Goal: Task Accomplishment & Management: Manage account settings

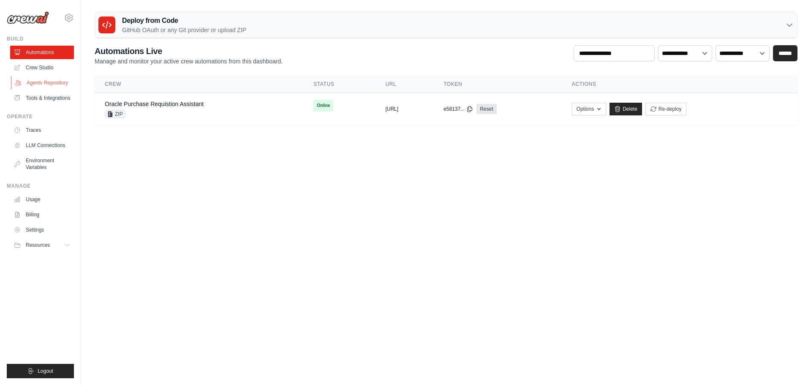
click at [36, 78] on link "Agents Repository" at bounding box center [43, 83] width 64 height 14
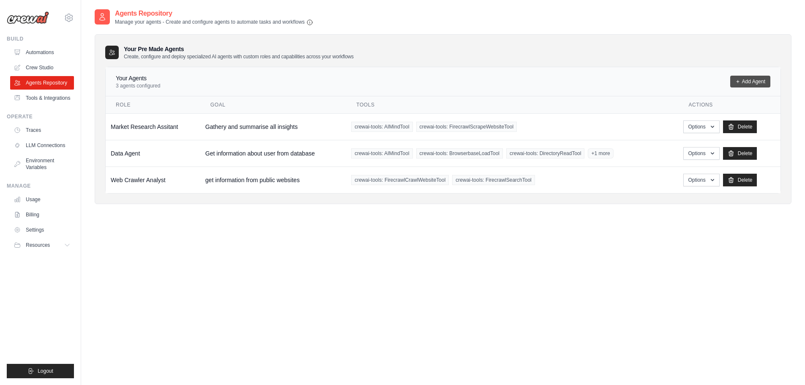
click at [745, 82] on link "Add Agent" at bounding box center [750, 82] width 40 height 12
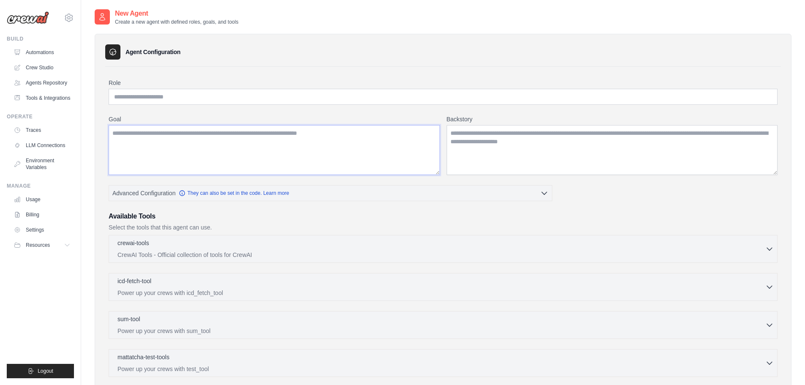
click at [322, 155] on textarea "Goal" at bounding box center [274, 150] width 331 height 50
click at [514, 143] on textarea "Backstory" at bounding box center [611, 150] width 331 height 50
click at [252, 144] on textarea "Goal" at bounding box center [274, 150] width 331 height 50
click at [458, 141] on textarea "Backstory" at bounding box center [611, 150] width 331 height 50
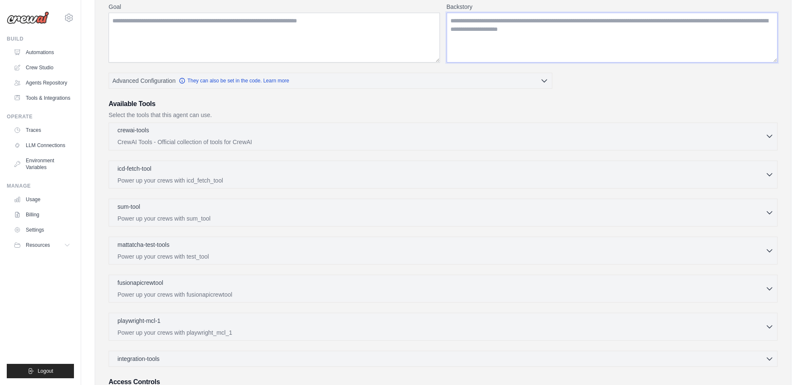
scroll to position [127, 0]
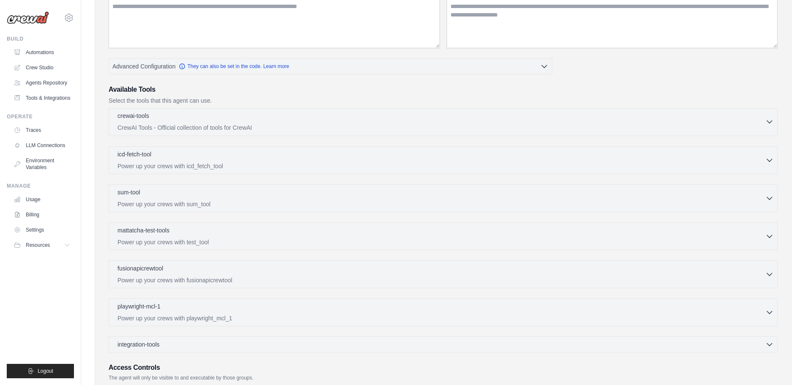
click at [742, 119] on div "crewai-tools 0 selected" at bounding box center [441, 117] width 648 height 10
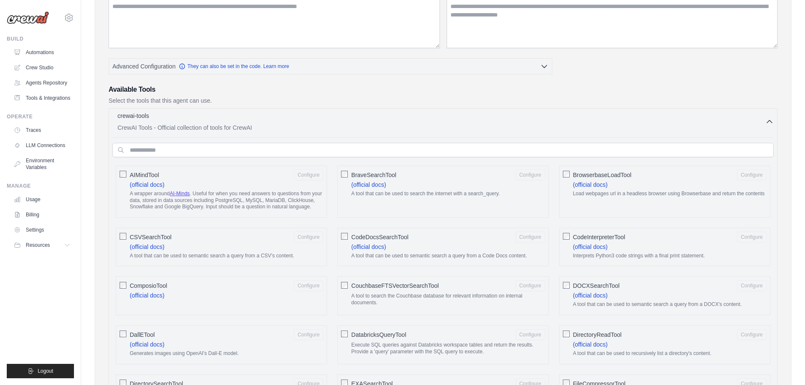
click at [745, 120] on div "crewai-tools 0 selected" at bounding box center [441, 117] width 648 height 10
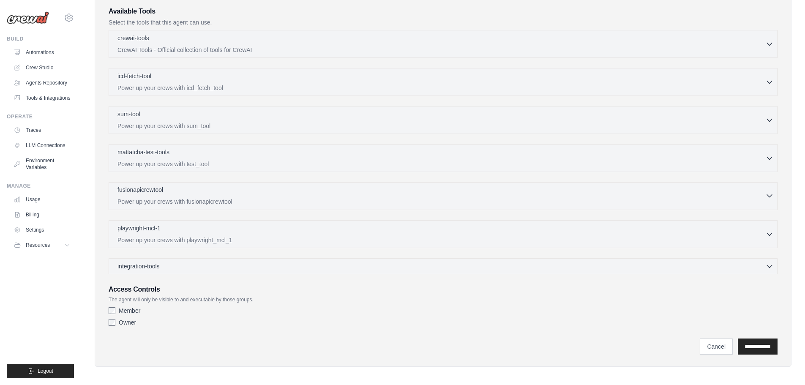
scroll to position [209, 0]
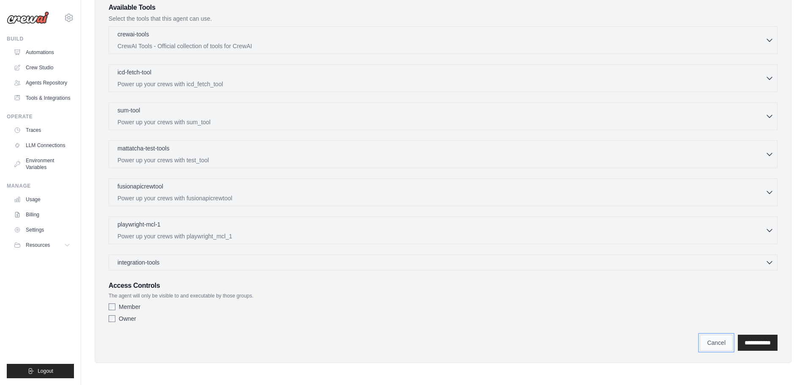
click at [715, 341] on link "Cancel" at bounding box center [715, 343] width 33 height 16
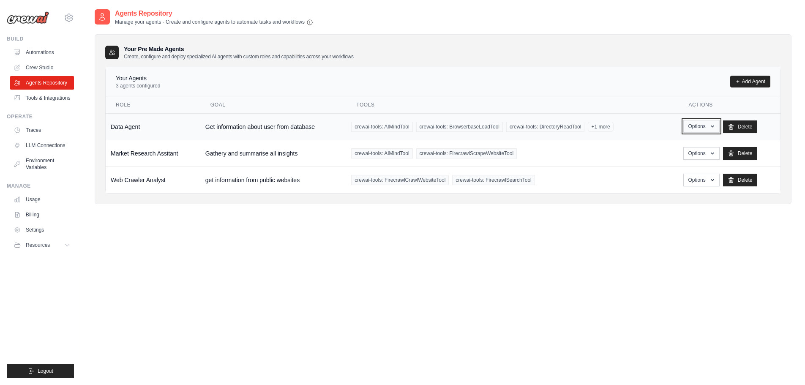
click at [695, 123] on button "Options" at bounding box center [701, 126] width 36 height 13
click at [308, 251] on div "Agents Repository Manage your agents - Create and configure agents to automate …" at bounding box center [443, 200] width 697 height 385
click at [37, 211] on link "Billing" at bounding box center [43, 215] width 64 height 14
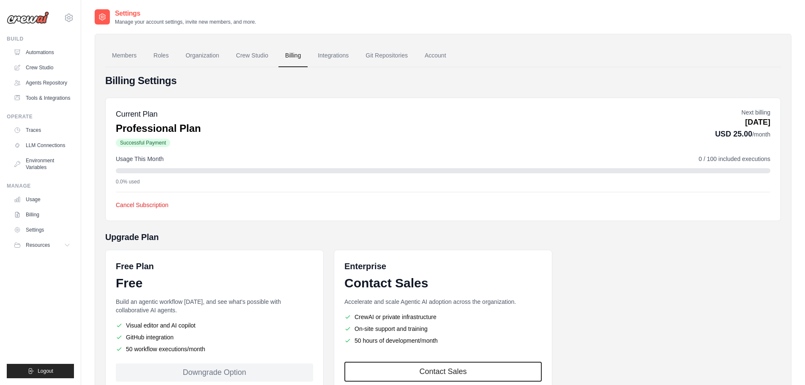
drag, startPoint x: 721, startPoint y: 124, endPoint x: 767, endPoint y: 134, distance: 47.1
click at [767, 134] on div "Next billing [DATE] USD 25.00 /month" at bounding box center [742, 124] width 55 height 32
click at [752, 142] on div "Current Plan Professional Plan Successful Payment Next billing [DATE] USD 25.00…" at bounding box center [443, 128] width 654 height 40
click at [71, 22] on icon at bounding box center [69, 18] width 10 height 10
click at [43, 287] on ul "Build Automations Crew Studio Agents Repository Tools & Integrations" at bounding box center [40, 206] width 67 height 343
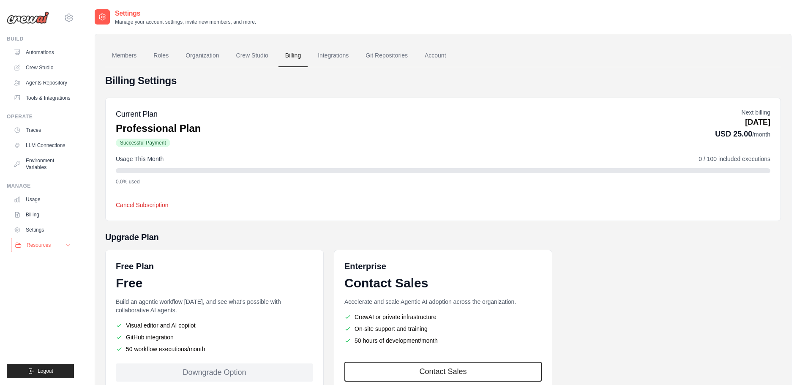
click at [65, 242] on icon at bounding box center [68, 245] width 7 height 7
click at [46, 319] on ul "Build Automations Crew Studio Agents Repository Tools & Integrations" at bounding box center [40, 206] width 67 height 343
click at [69, 14] on icon at bounding box center [69, 18] width 10 height 10
click at [79, 53] on span "Settings" at bounding box center [104, 52] width 67 height 8
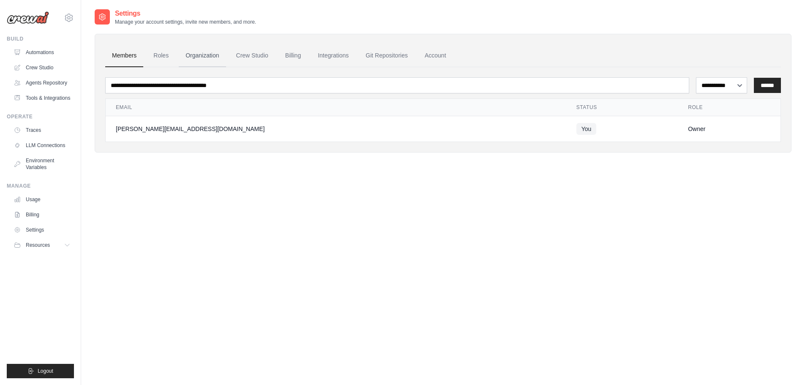
click at [199, 54] on link "Organization" at bounding box center [202, 55] width 47 height 23
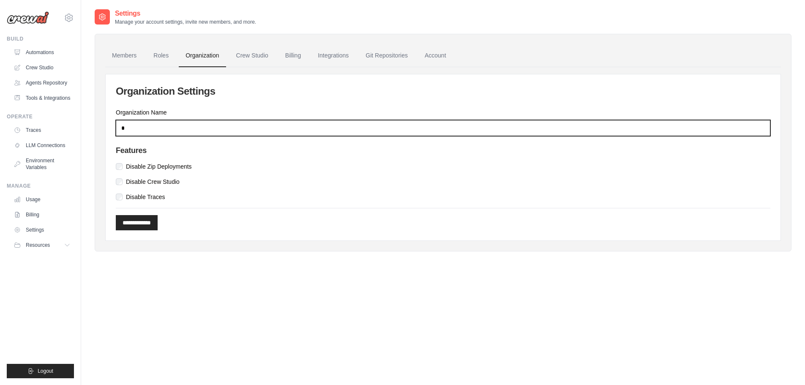
click at [123, 126] on input "*" at bounding box center [443, 128] width 654 height 16
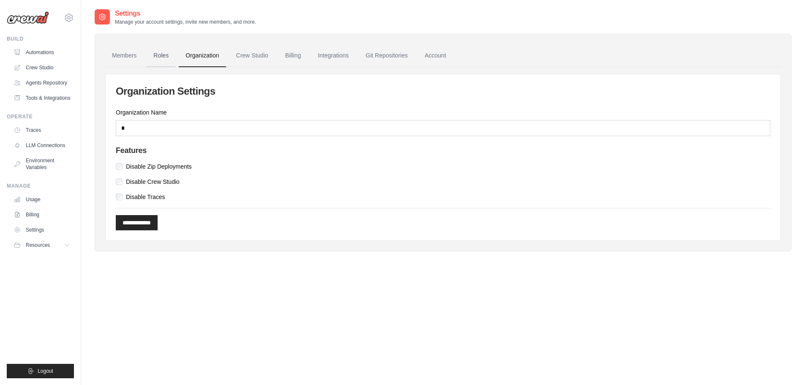
click at [164, 52] on link "Roles" at bounding box center [161, 55] width 29 height 23
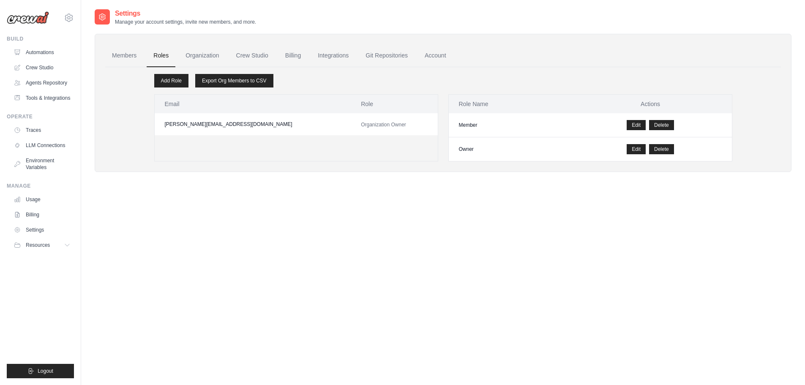
click at [27, 19] on img at bounding box center [28, 17] width 42 height 13
click at [442, 55] on link "Account" at bounding box center [435, 55] width 35 height 23
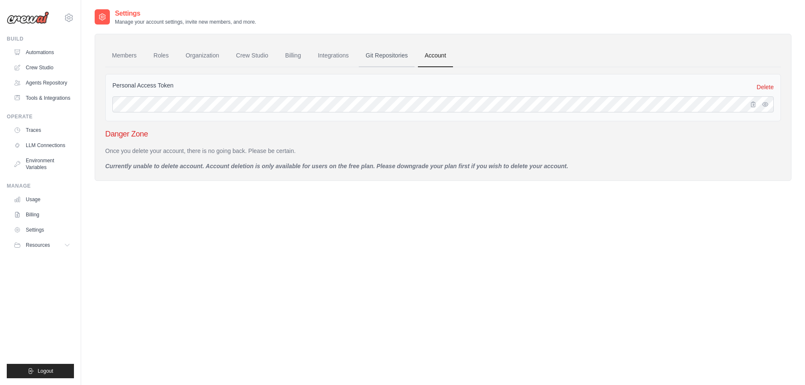
click at [386, 59] on link "Git Repositories" at bounding box center [387, 55] width 56 height 23
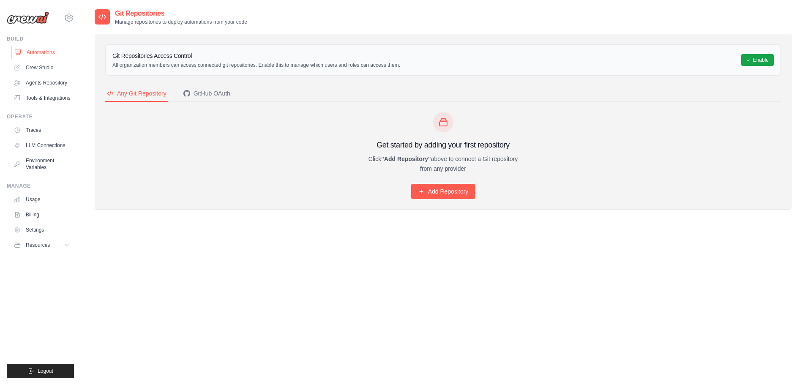
click at [42, 51] on link "Automations" at bounding box center [43, 53] width 64 height 14
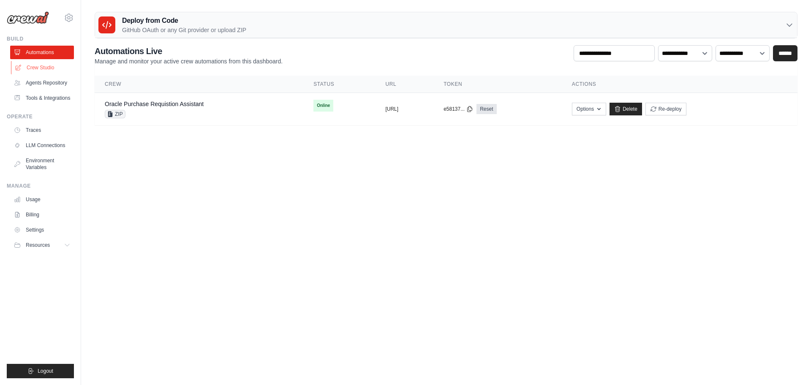
click at [56, 67] on link "Crew Studio" at bounding box center [43, 68] width 64 height 14
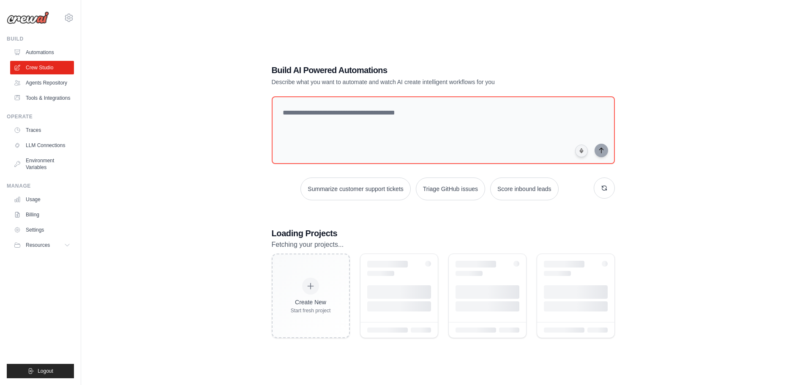
click at [42, 83] on link "Agents Repository" at bounding box center [42, 83] width 64 height 14
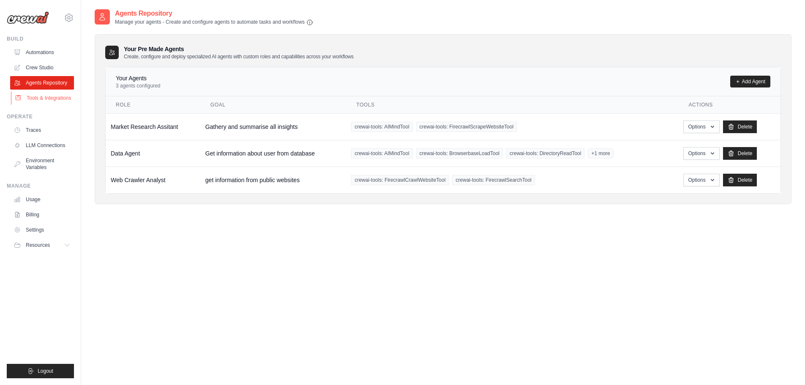
click at [44, 91] on link "Tools & Integrations" at bounding box center [43, 98] width 64 height 14
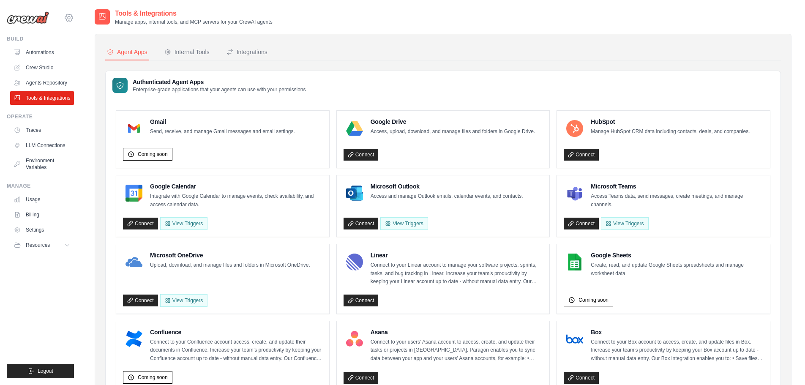
click at [69, 18] on icon at bounding box center [69, 18] width 10 height 10
click at [74, 51] on icon at bounding box center [74, 52] width 7 height 7
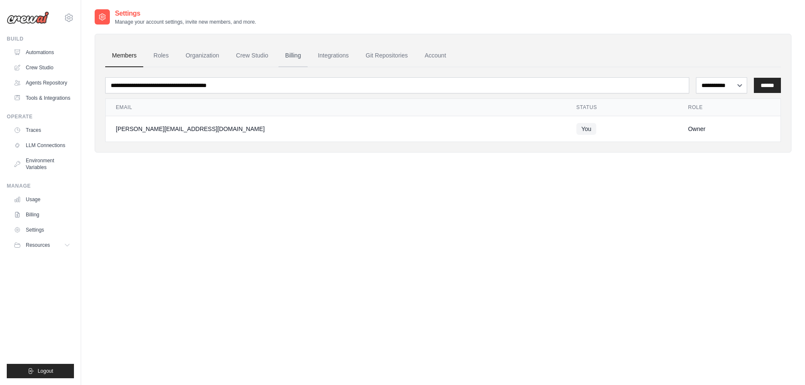
click at [291, 54] on link "Billing" at bounding box center [292, 55] width 29 height 23
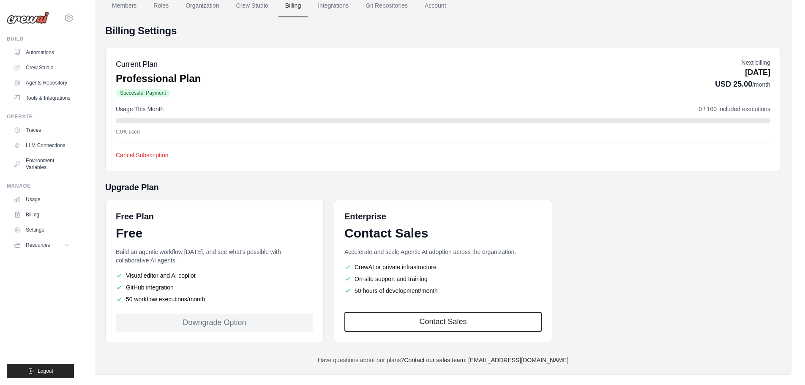
scroll to position [62, 0]
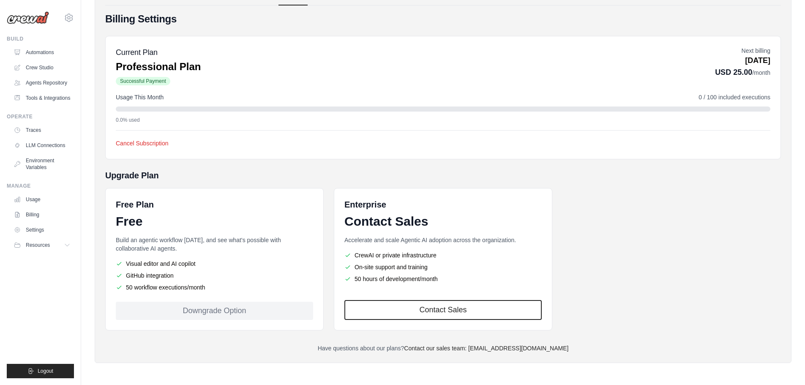
click at [404, 170] on h5 "Upgrade Plan" at bounding box center [442, 175] width 675 height 12
drag, startPoint x: 571, startPoint y: 346, endPoint x: 486, endPoint y: 351, distance: 85.1
click at [486, 351] on p "Have questions about our plans? Contact our sales team: engineering@crewai.com" at bounding box center [442, 348] width 675 height 8
copy link "engineering@crewai.com"
click at [250, 132] on div "Cancel Subscription Cancel Subscription We're sorry to see you go! 😢 Please hel…" at bounding box center [443, 139] width 654 height 19
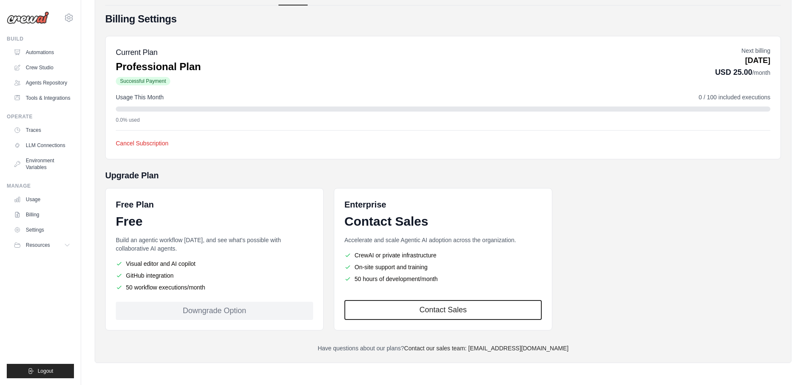
drag, startPoint x: 707, startPoint y: 98, endPoint x: 716, endPoint y: 98, distance: 9.3
click at [716, 98] on span "0 / 100 included executions" at bounding box center [734, 97] width 72 height 8
click at [635, 97] on div "Usage This Month 0 / 100 included executions" at bounding box center [443, 97] width 654 height 8
drag, startPoint x: 709, startPoint y: 98, endPoint x: 717, endPoint y: 98, distance: 8.0
click at [717, 98] on span "0 / 100 included executions" at bounding box center [734, 97] width 72 height 8
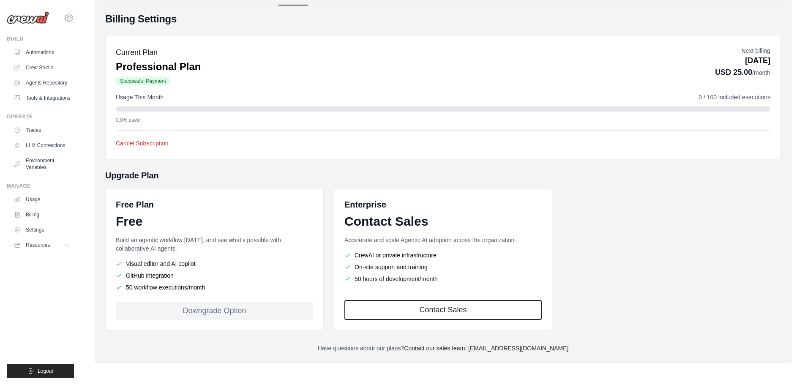
click at [697, 110] on div at bounding box center [443, 108] width 654 height 5
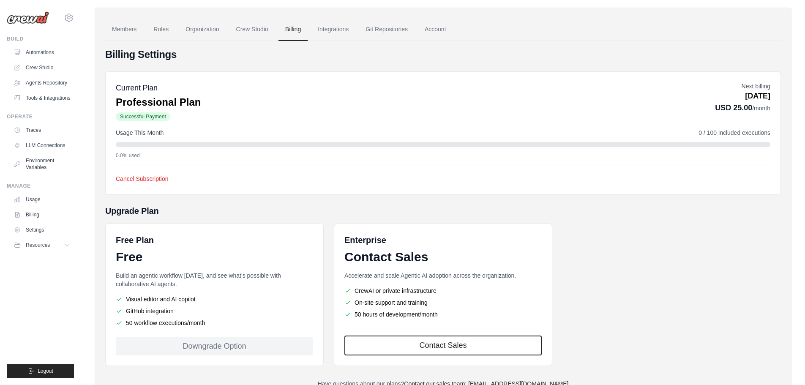
scroll to position [0, 0]
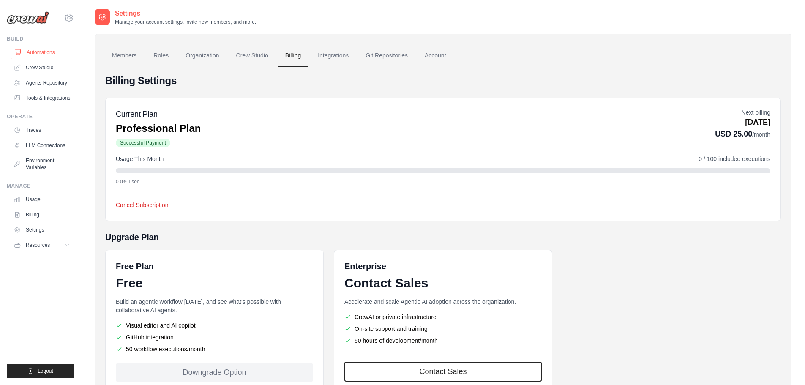
click at [36, 53] on link "Automations" at bounding box center [43, 53] width 64 height 14
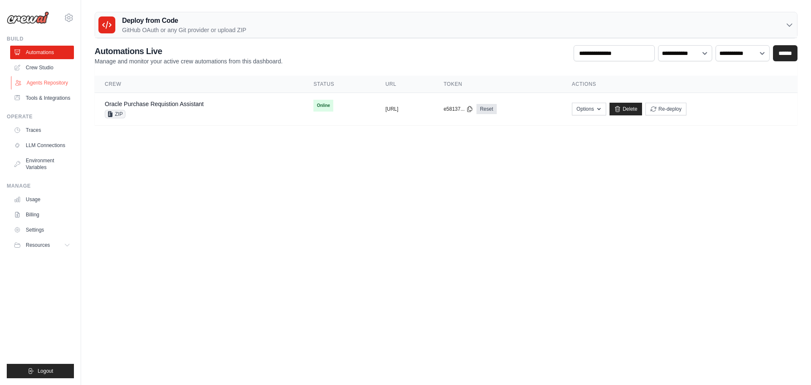
click at [42, 80] on link "Agents Repository" at bounding box center [43, 83] width 64 height 14
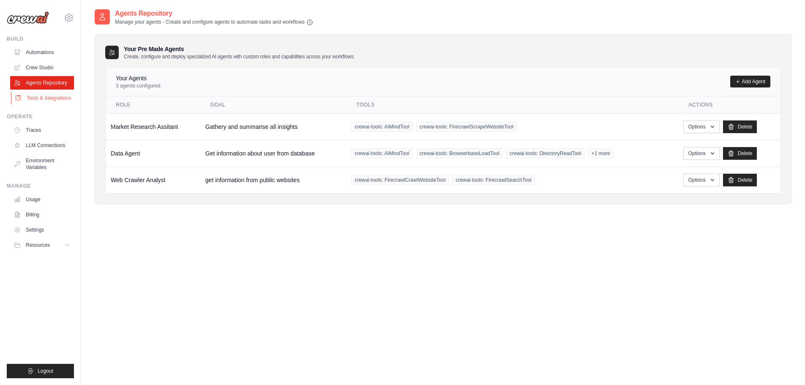
click at [38, 96] on link "Tools & Integrations" at bounding box center [43, 98] width 64 height 14
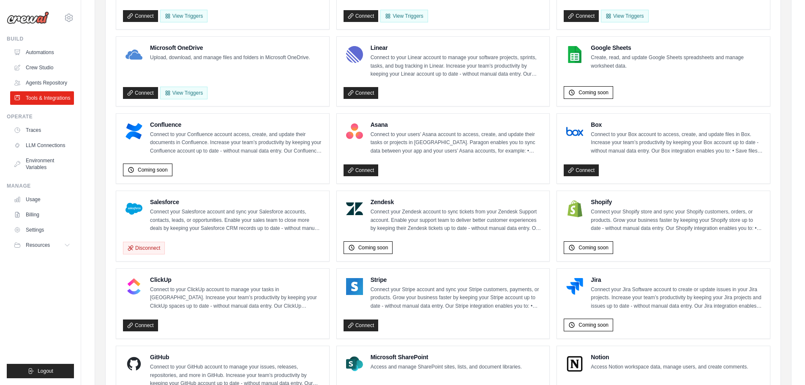
scroll to position [211, 0]
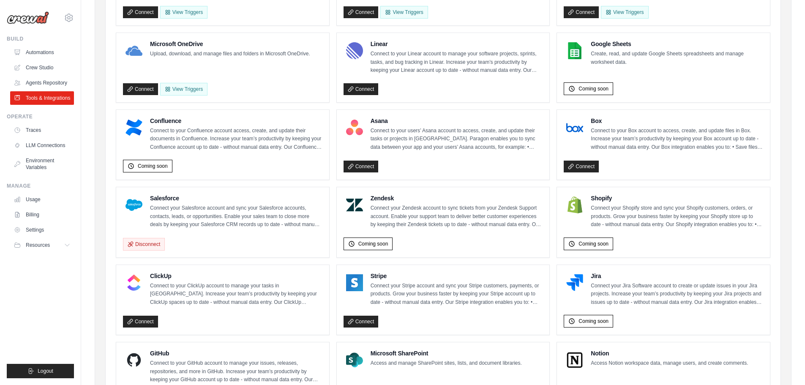
click at [239, 205] on p "Connect your Salesforce account and sync your Salesforce accounts, contacts, le…" at bounding box center [236, 216] width 172 height 25
click at [237, 213] on p "Connect your Salesforce account and sync your Salesforce accounts, contacts, le…" at bounding box center [236, 216] width 172 height 25
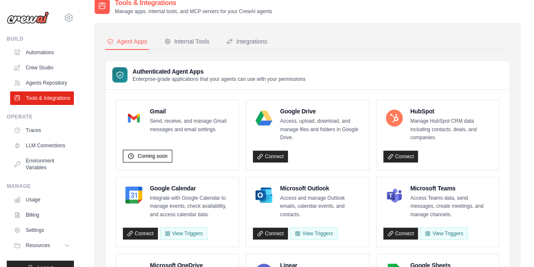
scroll to position [0, 0]
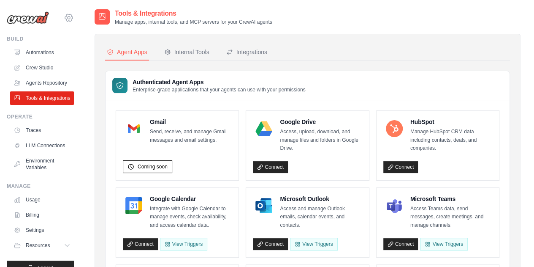
click at [64, 18] on icon at bounding box center [69, 18] width 10 height 10
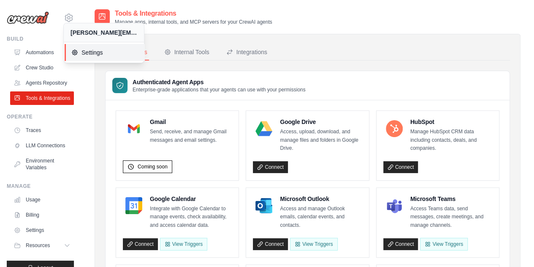
click at [81, 50] on span "Settings" at bounding box center [104, 52] width 67 height 8
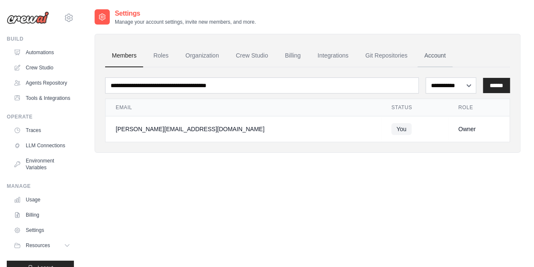
click at [438, 49] on link "Account" at bounding box center [435, 55] width 35 height 23
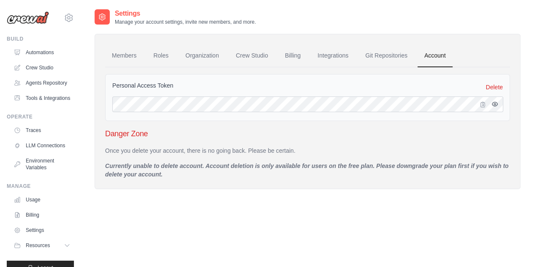
click at [492, 103] on icon "button" at bounding box center [494, 104] width 5 height 4
click at [492, 103] on icon "button" at bounding box center [495, 104] width 7 height 7
click at [123, 57] on link "Members" at bounding box center [124, 55] width 38 height 23
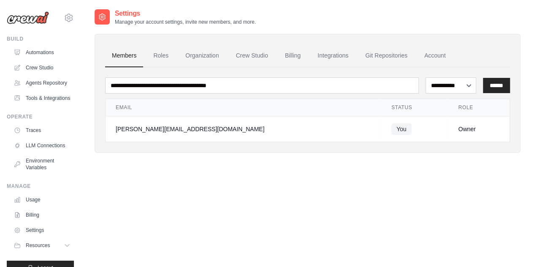
click at [173, 127] on div "[PERSON_NAME][EMAIL_ADDRESS][DOMAIN_NAME]" at bounding box center [244, 129] width 256 height 8
click at [164, 53] on link "Roles" at bounding box center [161, 55] width 29 height 23
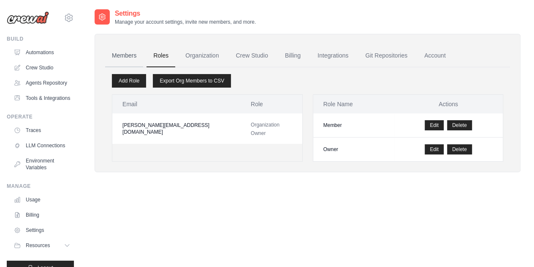
click at [133, 54] on link "Members" at bounding box center [124, 55] width 38 height 23
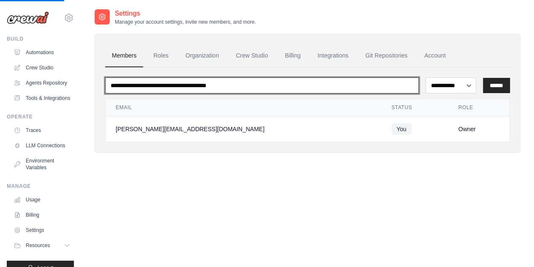
click at [272, 82] on input "email" at bounding box center [262, 85] width 314 height 16
click at [271, 83] on input "email" at bounding box center [262, 85] width 314 height 16
type input "******"
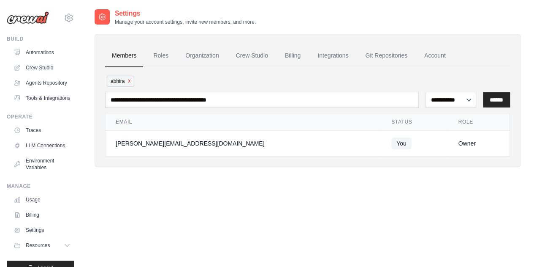
click at [128, 80] on button "x" at bounding box center [129, 80] width 3 height 7
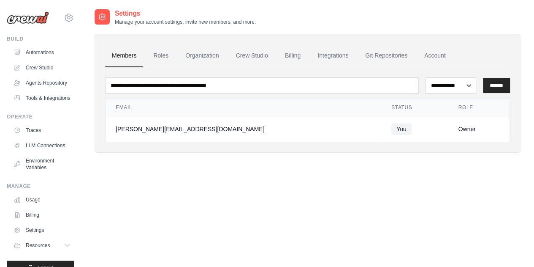
click at [172, 196] on div "**********" at bounding box center [308, 141] width 426 height 267
click at [454, 85] on select "**********" at bounding box center [451, 85] width 51 height 16
drag, startPoint x: 401, startPoint y: 181, endPoint x: 400, endPoint y: 174, distance: 7.4
click at [401, 181] on div "**********" at bounding box center [308, 141] width 426 height 267
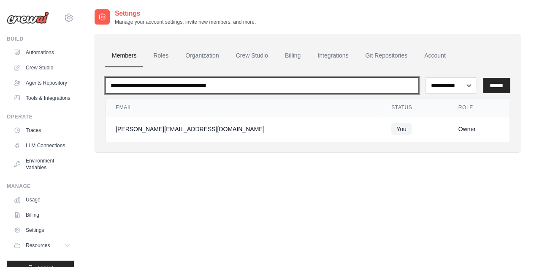
click at [338, 84] on input "email" at bounding box center [262, 85] width 314 height 16
paste input "**********"
type input "**********"
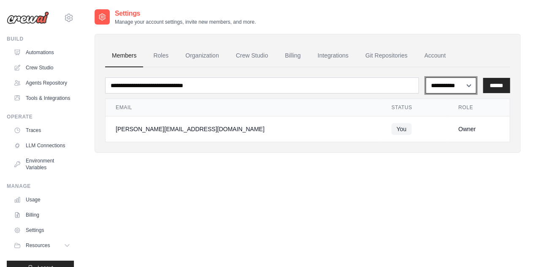
click at [449, 85] on select "**********" at bounding box center [451, 85] width 51 height 16
select select "******"
click at [426, 77] on select "**********" at bounding box center [451, 85] width 51 height 16
click at [499, 86] on input "******" at bounding box center [496, 85] width 27 height 15
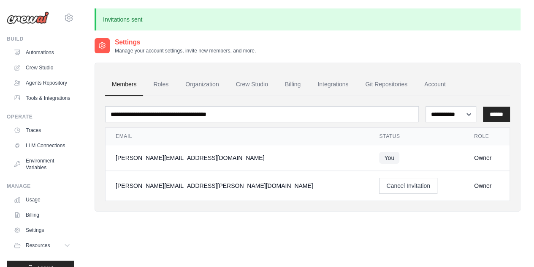
click at [317, 227] on div "**********" at bounding box center [308, 170] width 426 height 267
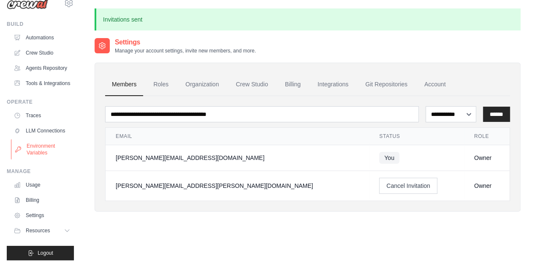
scroll to position [35, 0]
click at [65, 230] on icon at bounding box center [68, 230] width 7 height 7
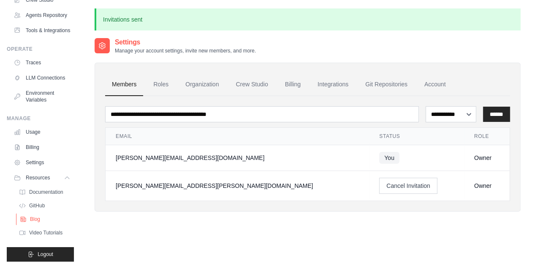
scroll to position [89, 0]
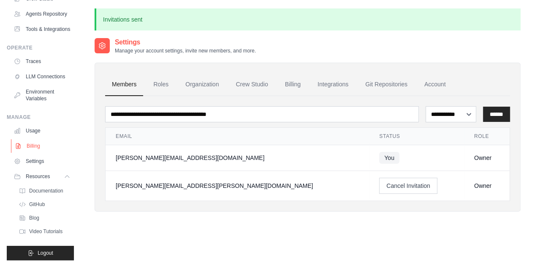
click at [35, 147] on link "Billing" at bounding box center [43, 146] width 64 height 14
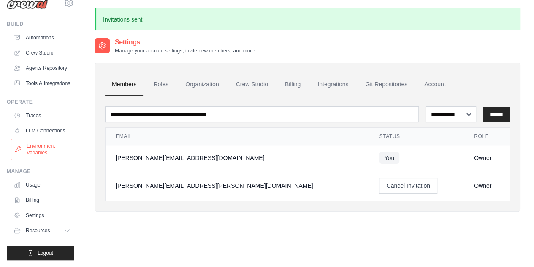
scroll to position [35, 0]
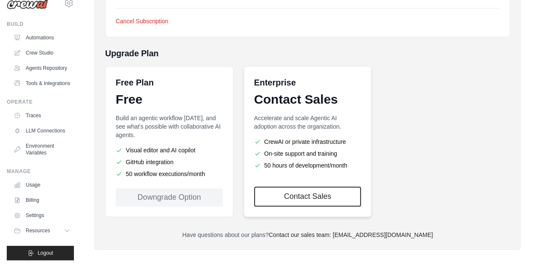
scroll to position [187, 0]
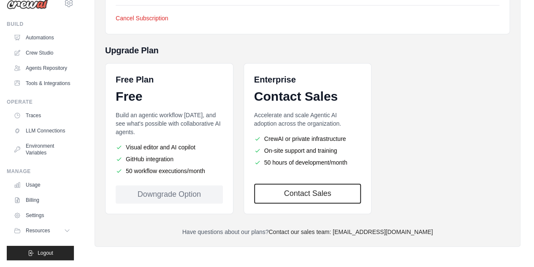
click at [415, 157] on div "Free Plan Free Build an agentic workflow today, and see what's possible with co…" at bounding box center [307, 138] width 405 height 151
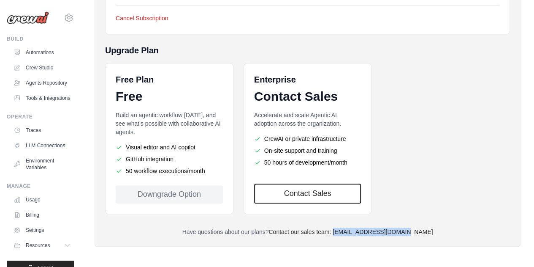
drag, startPoint x: 422, startPoint y: 234, endPoint x: 350, endPoint y: 234, distance: 72.2
click at [350, 234] on p "Have questions about our plans? Contact our sales team: engineering@crewai.com" at bounding box center [307, 231] width 405 height 8
copy link "engineering@crewai.com"
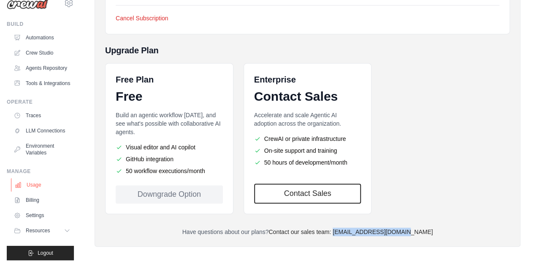
scroll to position [35, 0]
click at [32, 201] on link "Billing" at bounding box center [43, 200] width 64 height 14
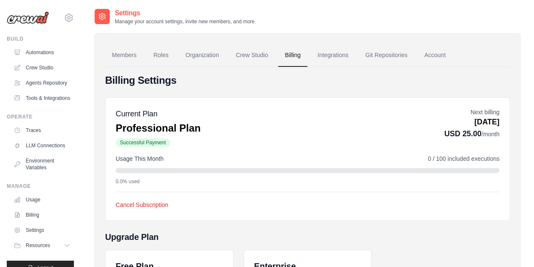
scroll to position [0, 0]
click at [65, 16] on icon at bounding box center [69, 17] width 8 height 7
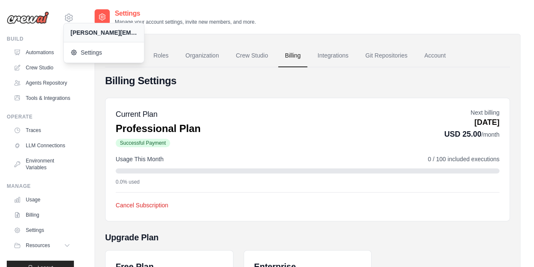
click at [360, 145] on div "Current Plan Professional Plan Successful Payment Next billing [DATE] USD 25.00…" at bounding box center [308, 128] width 384 height 40
